Goal: Information Seeking & Learning: Check status

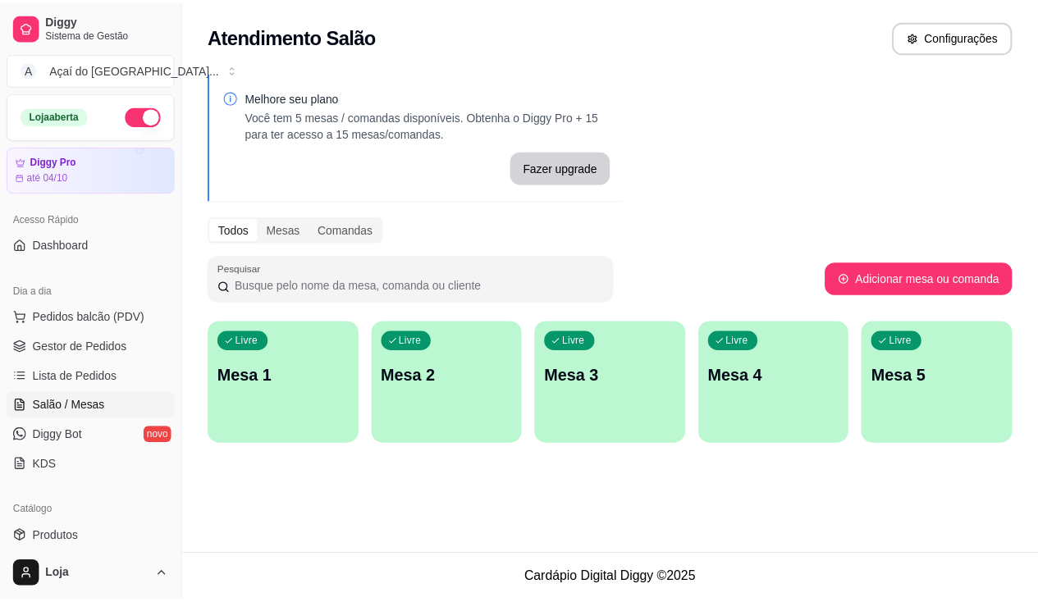
scroll to position [168, 0]
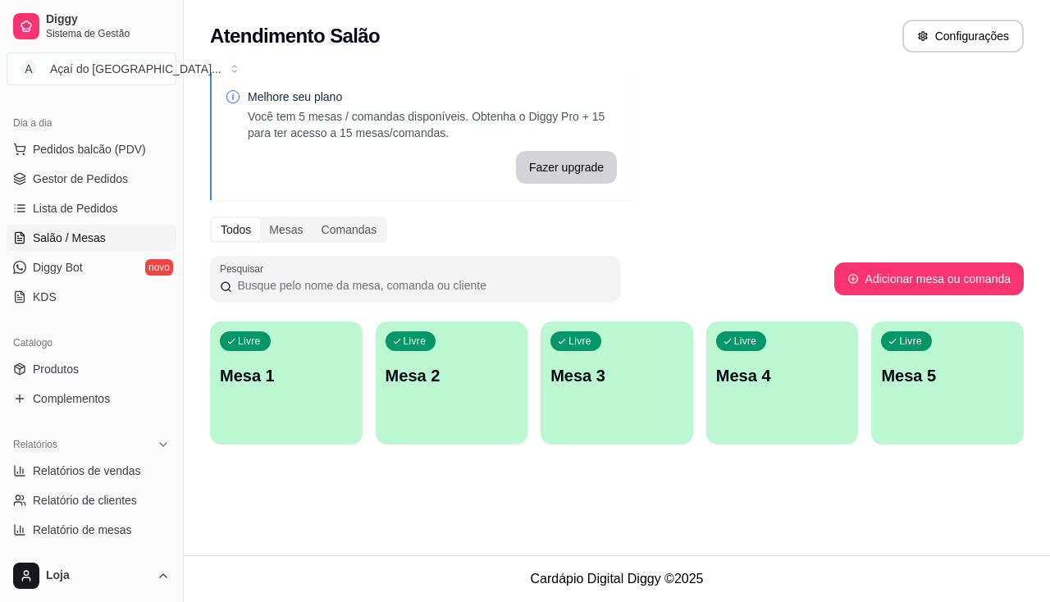
click at [61, 240] on span "Salão / Mesas" at bounding box center [69, 238] width 73 height 16
click at [89, 392] on span "Complementos" at bounding box center [71, 399] width 77 height 16
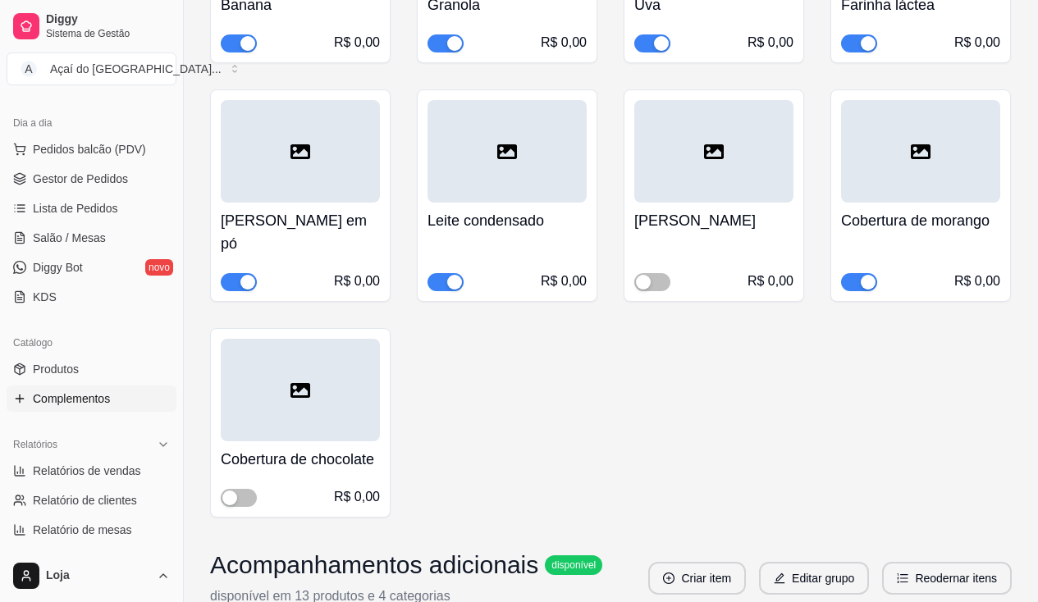
scroll to position [1067, 0]
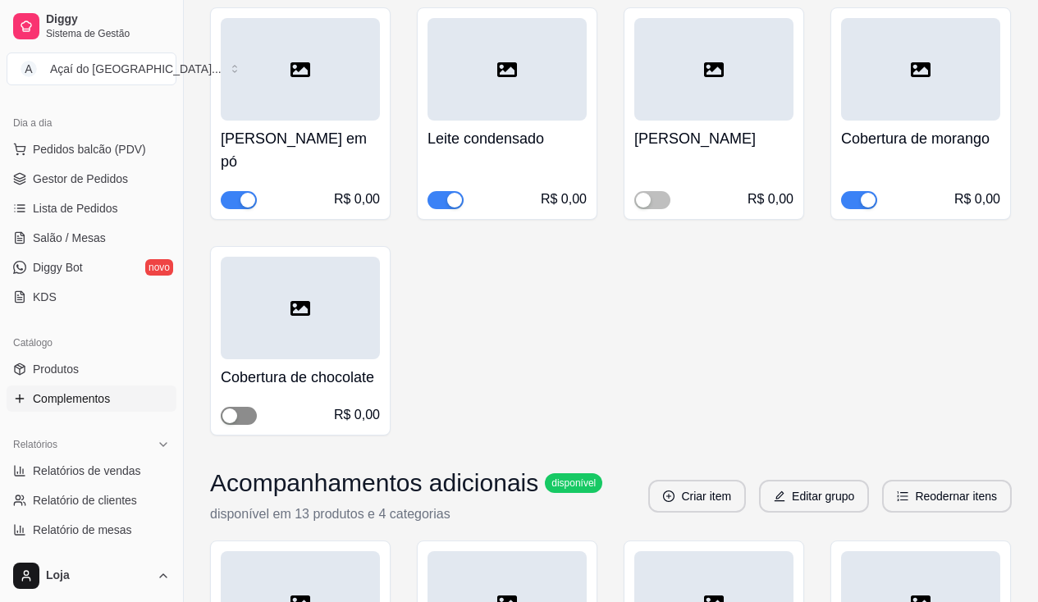
click at [251, 405] on div "R$ 0,00" at bounding box center [300, 415] width 159 height 20
click at [247, 407] on span "button" at bounding box center [239, 416] width 36 height 18
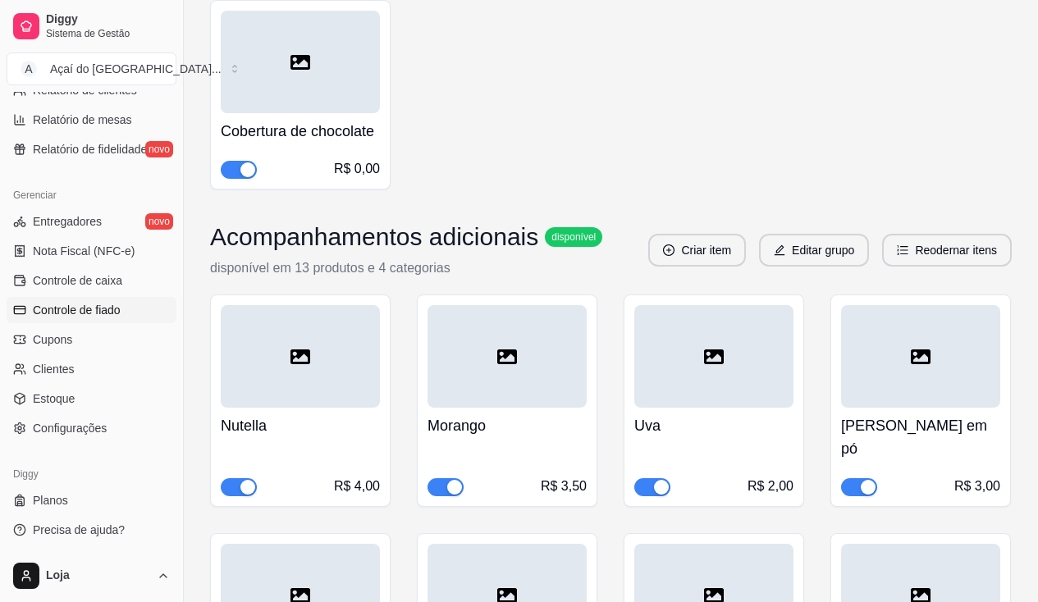
scroll to position [414, 0]
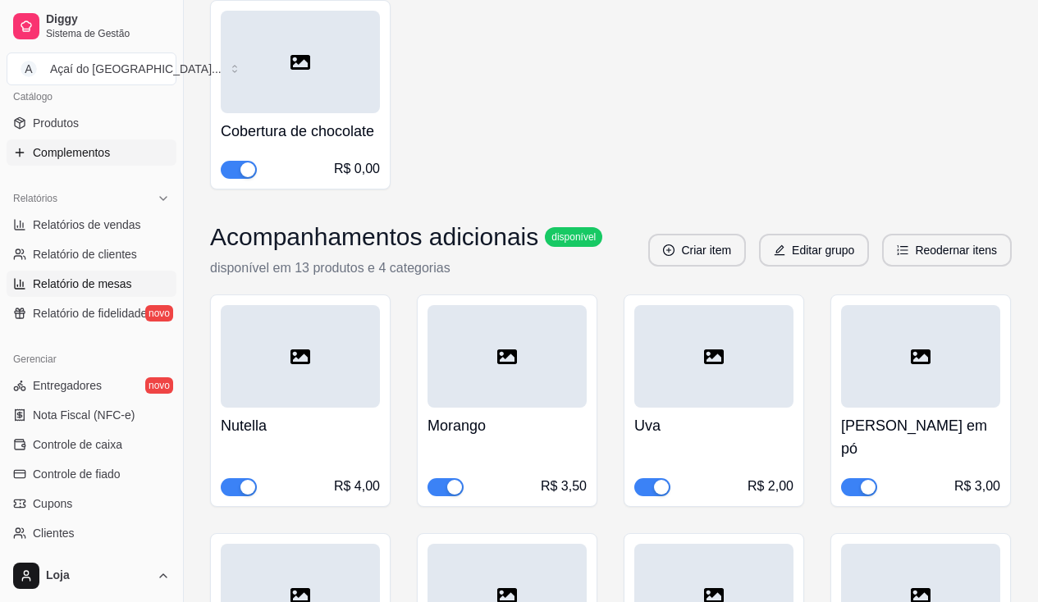
click at [99, 286] on span "Relatório de mesas" at bounding box center [82, 284] width 99 height 16
select select "TOTAL_OF_ORDERS"
select select "7"
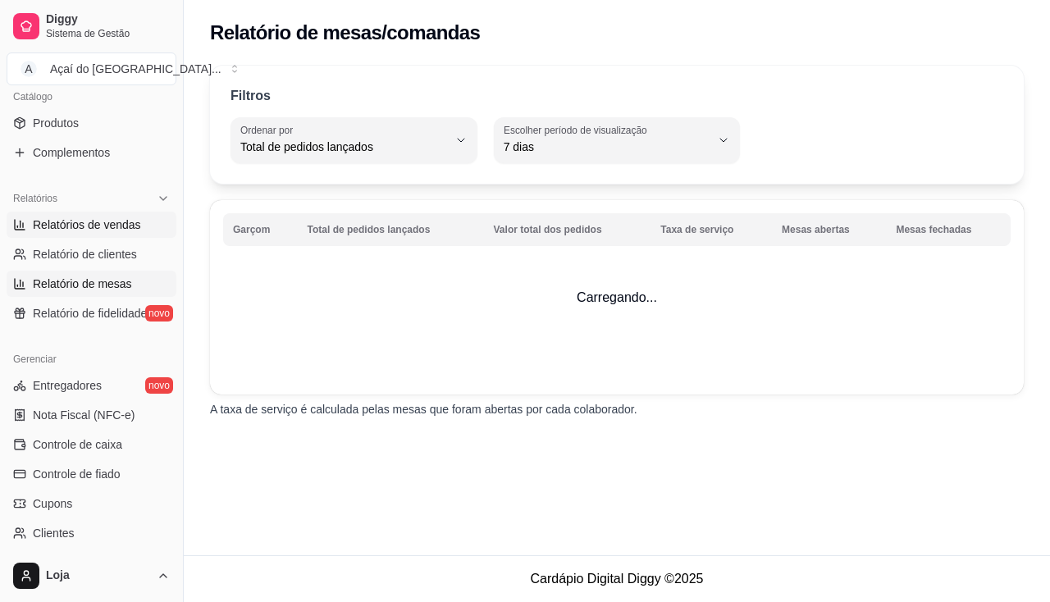
click at [94, 233] on link "Relatórios de vendas" at bounding box center [92, 225] width 170 height 26
select select "ALL"
select select "0"
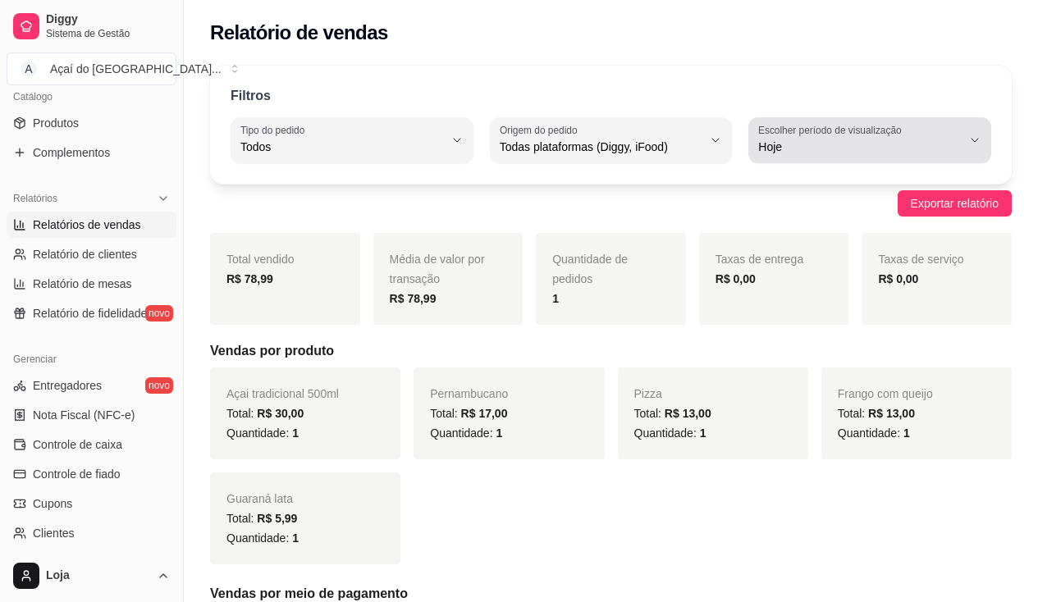
click at [784, 153] on span "Hoje" at bounding box center [859, 147] width 203 height 16
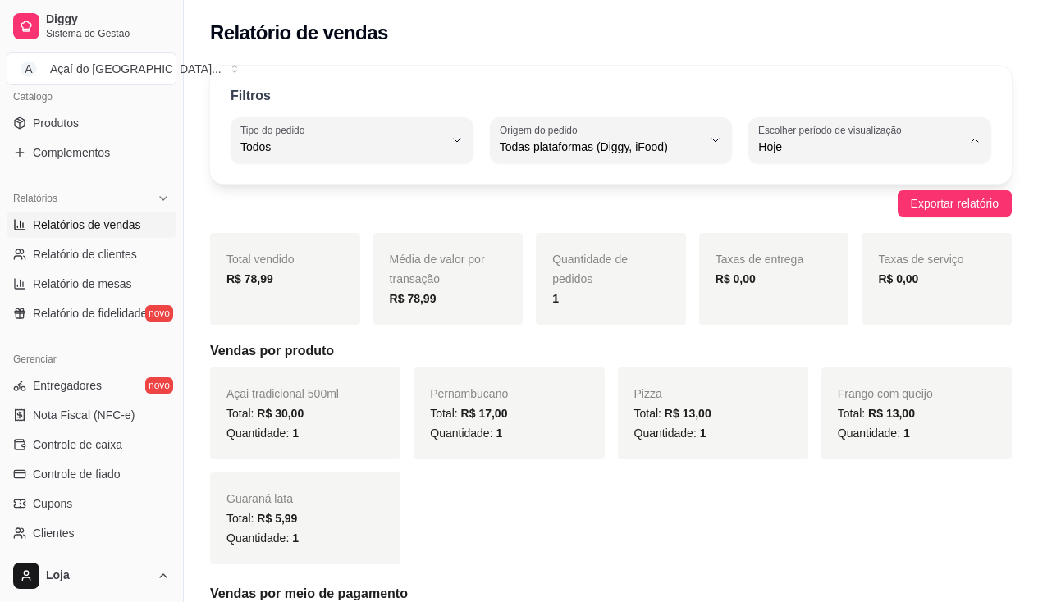
click at [797, 289] on li "30 dias" at bounding box center [870, 293] width 220 height 25
type input "30"
select select "30"
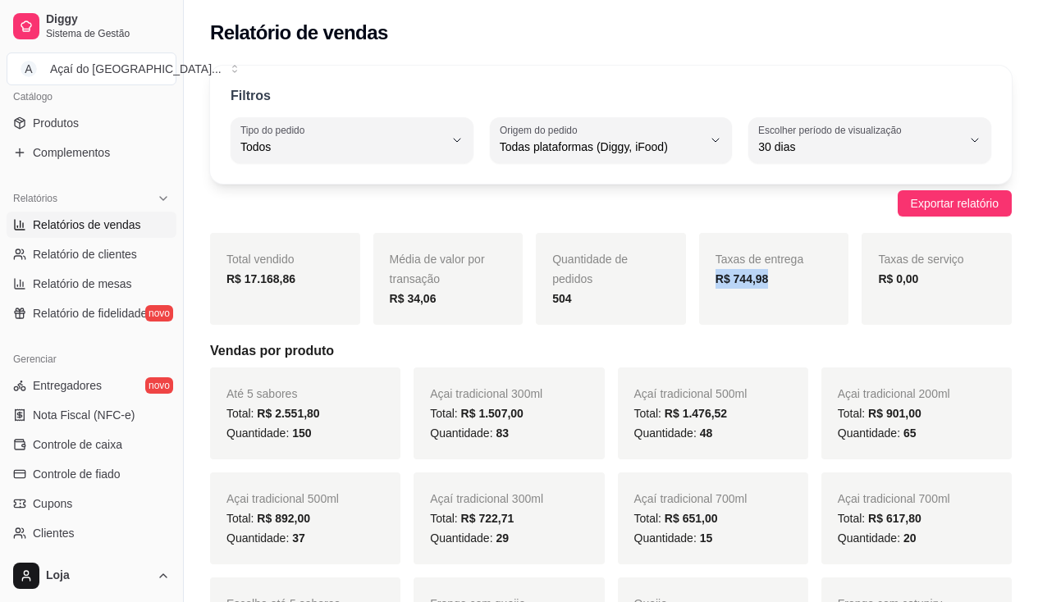
drag, startPoint x: 712, startPoint y: 271, endPoint x: 788, endPoint y: 287, distance: 77.2
click at [788, 287] on div "Taxas de entrega R$ 744,98" at bounding box center [774, 279] width 150 height 92
click at [788, 287] on div "R$ 744,98" at bounding box center [773, 279] width 117 height 20
click at [111, 253] on span "Relatório de clientes" at bounding box center [85, 254] width 104 height 16
select select "30"
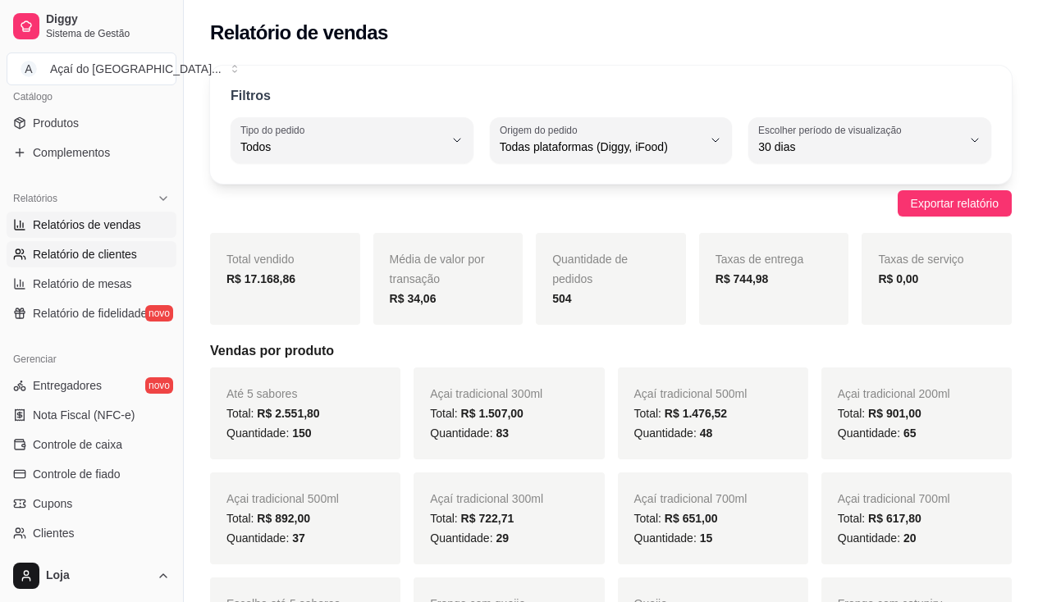
select select "HIGHEST_TOTAL_SPENT_WITH_ORDERS"
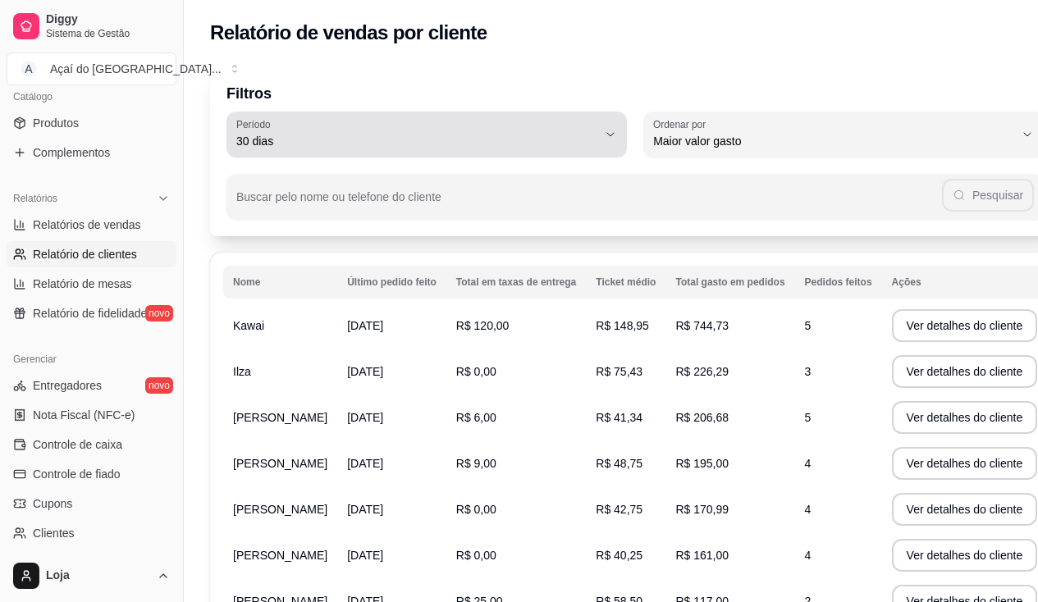
click at [358, 136] on span "30 dias" at bounding box center [416, 141] width 361 height 16
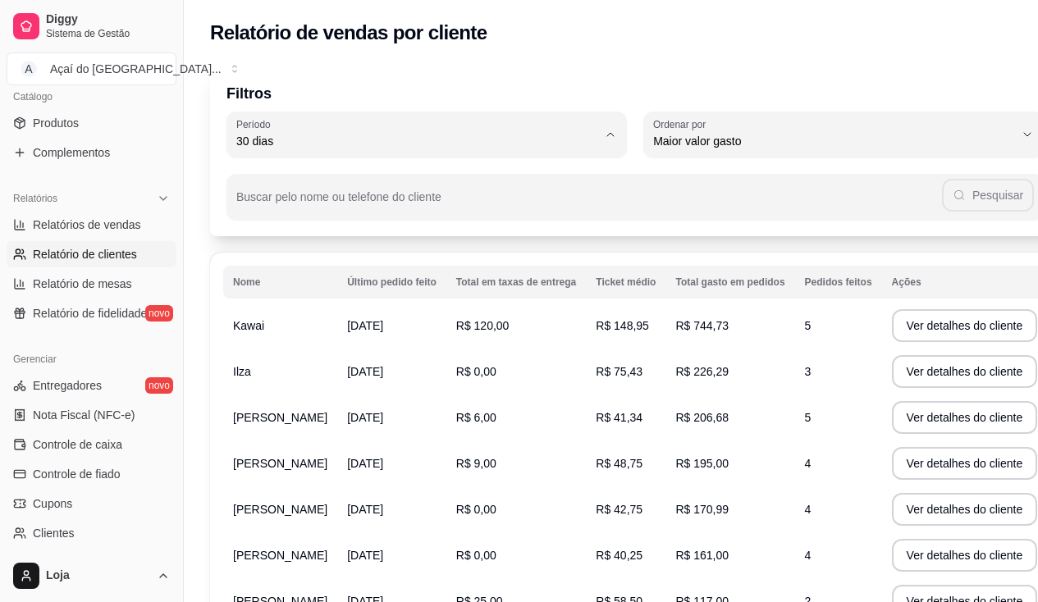
click at [323, 348] on span "60 dias" at bounding box center [407, 341] width 320 height 16
type input "60"
select select "60"
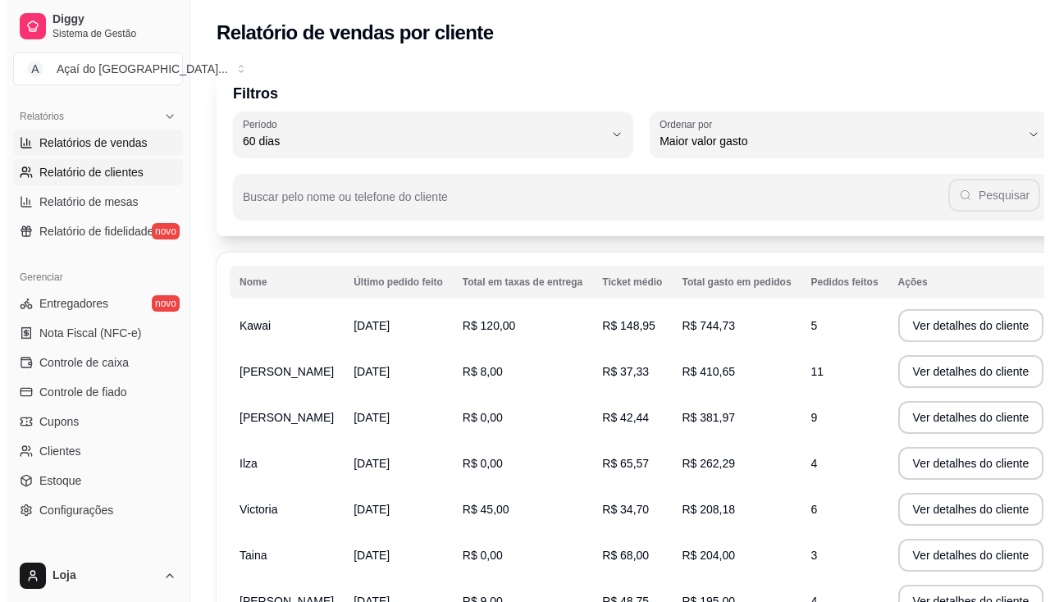
scroll to position [250, 0]
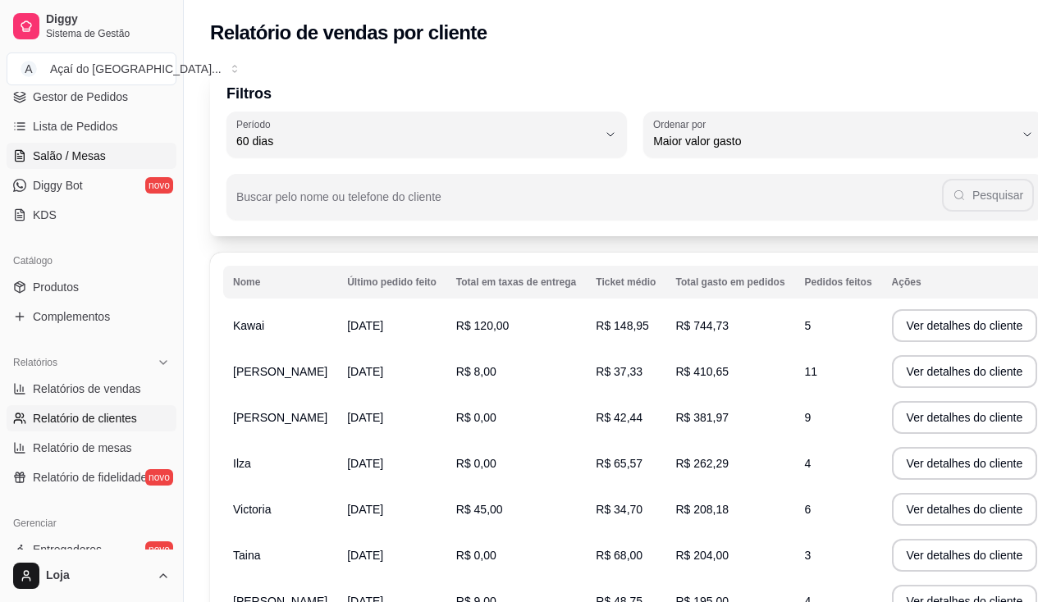
click at [109, 143] on link "Salão / Mesas" at bounding box center [92, 156] width 170 height 26
